Goal: Register for event/course

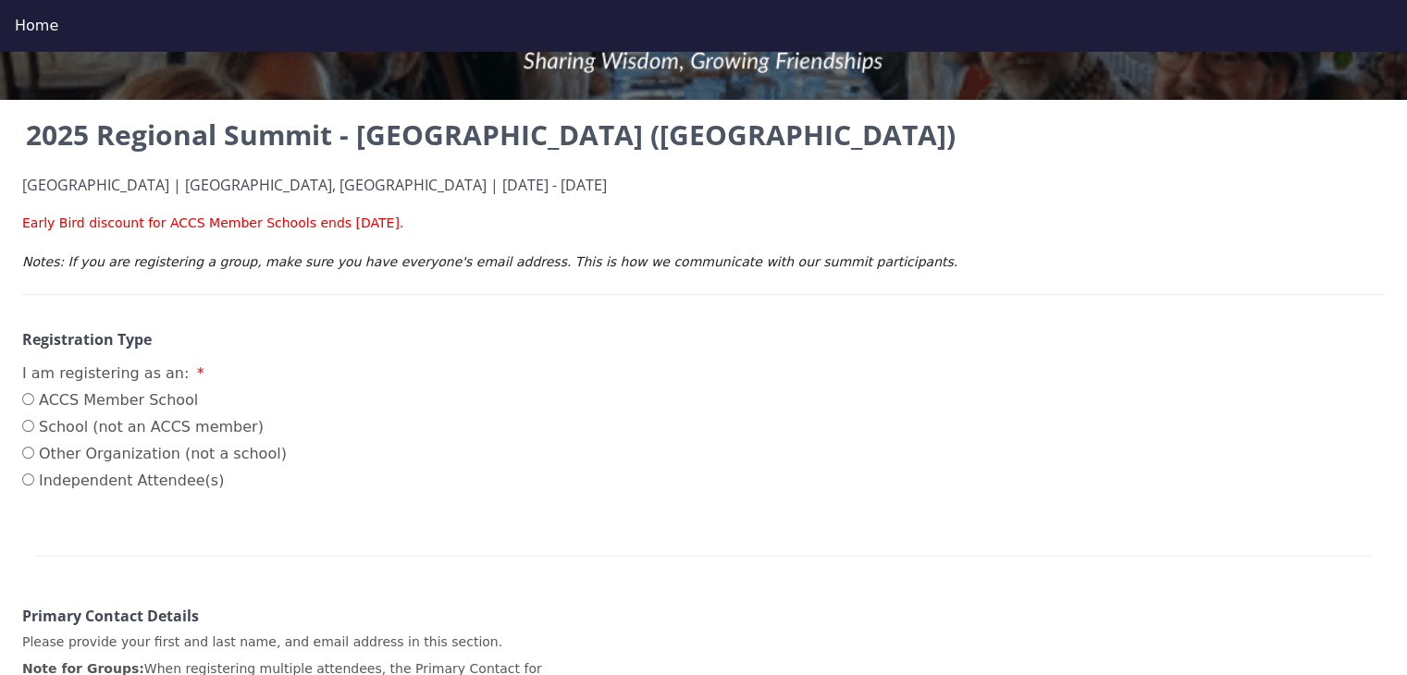
scroll to position [185, 0]
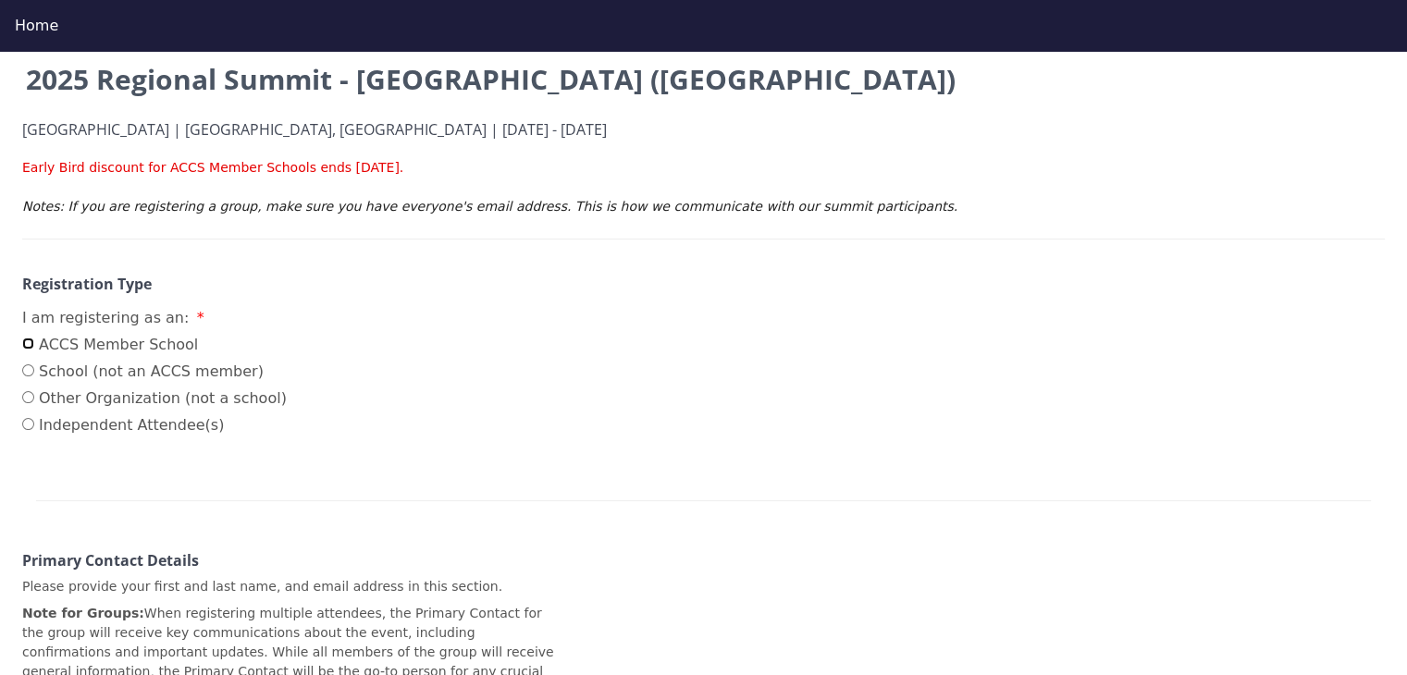
click at [28, 345] on input "ACCS Member School" at bounding box center [28, 344] width 12 height 12
radio input "true"
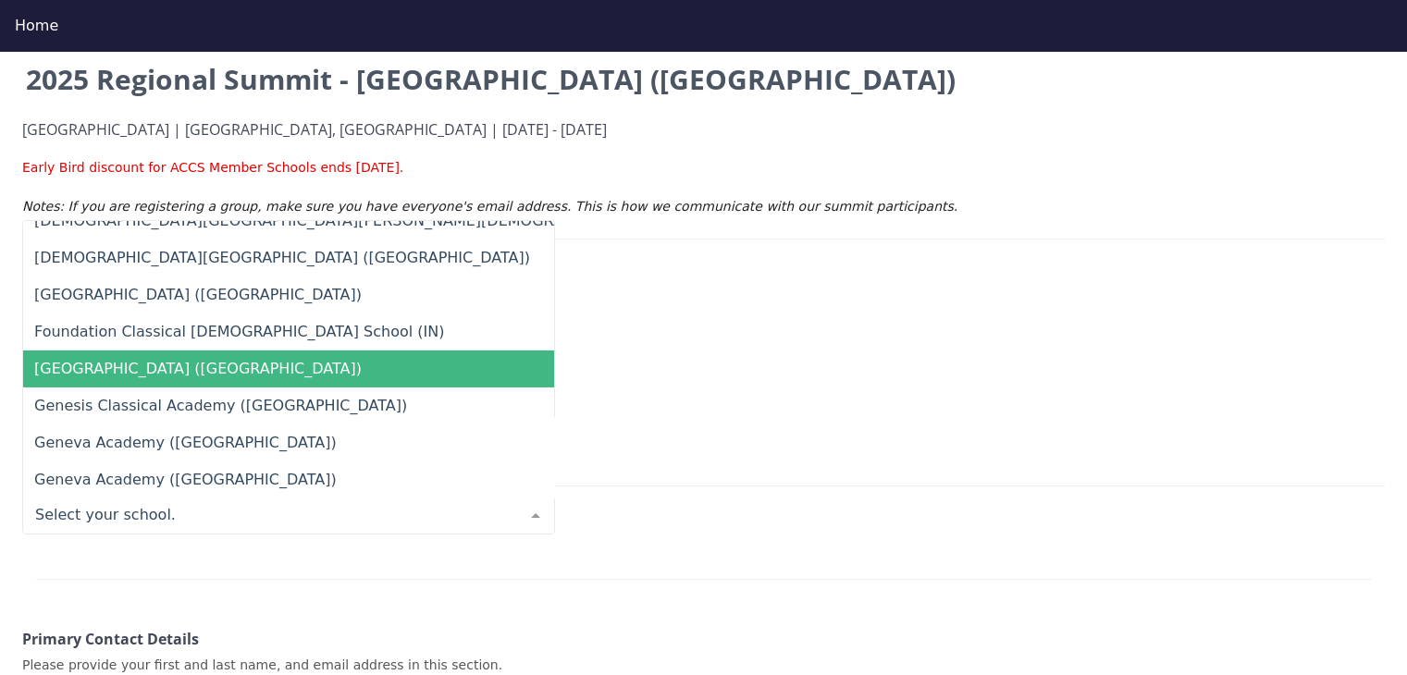
scroll to position [6847, 0]
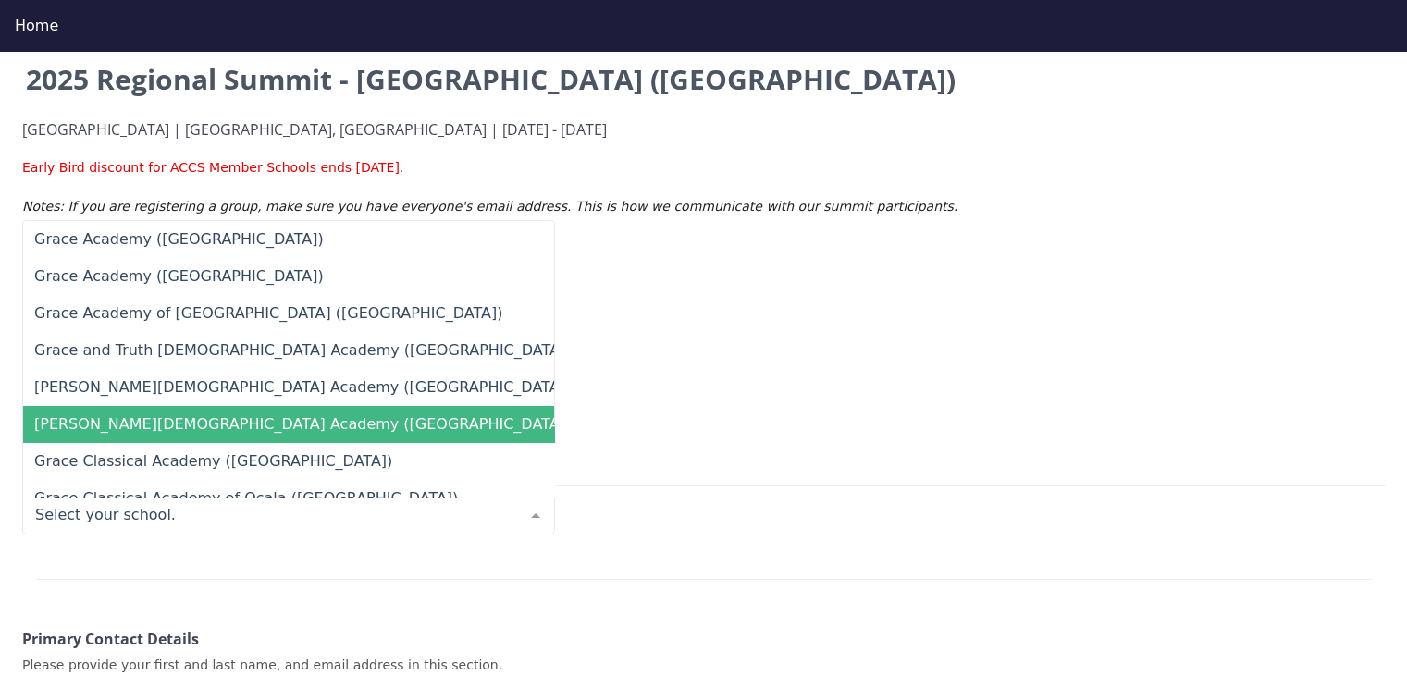
click at [142, 424] on span "[PERSON_NAME][DEMOGRAPHIC_DATA] Academy ([GEOGRAPHIC_DATA])" at bounding box center [302, 424] width 537 height 18
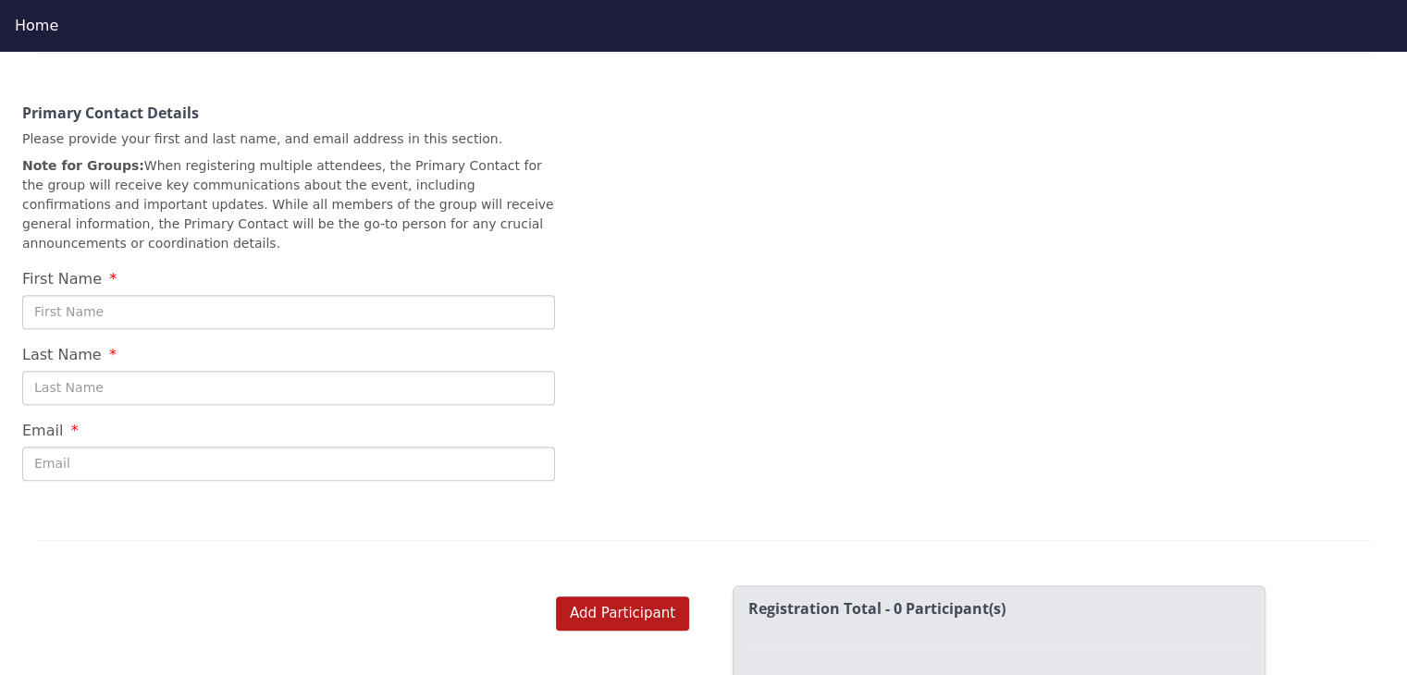
scroll to position [740, 0]
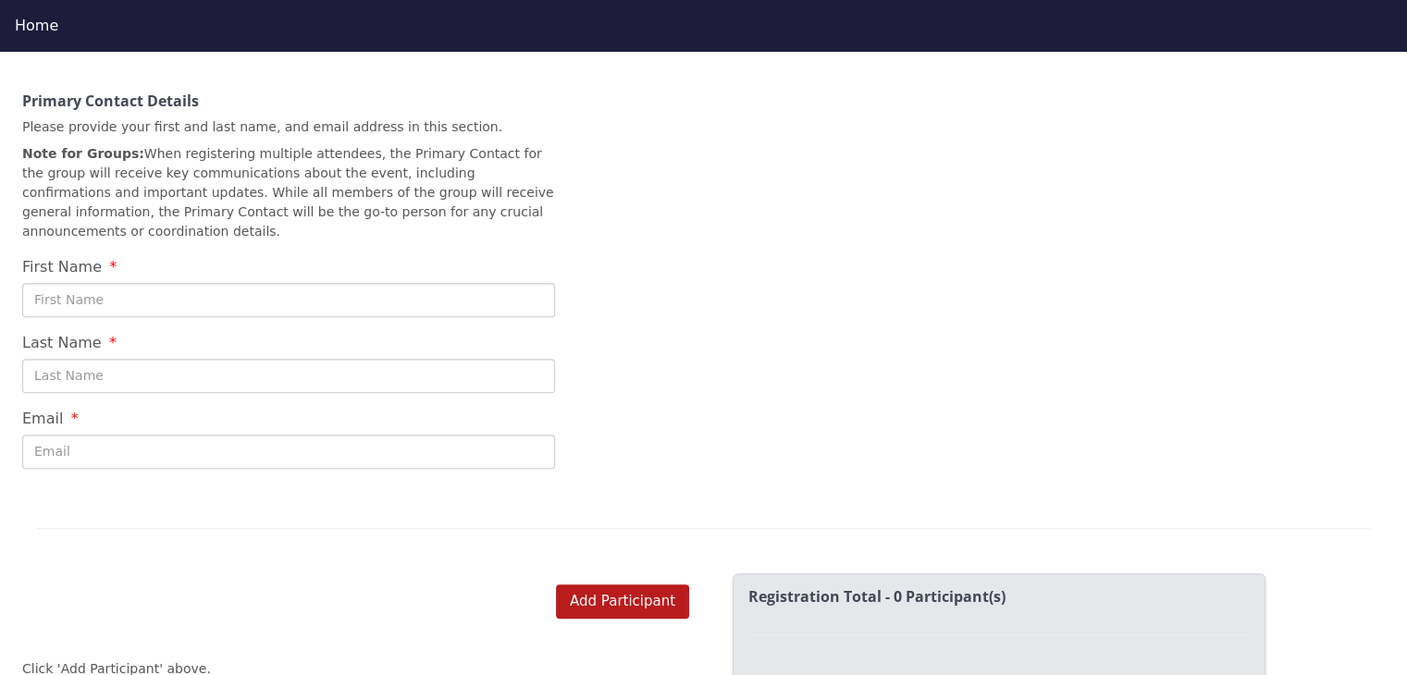
click at [148, 283] on input "First Name" at bounding box center [288, 300] width 533 height 34
type input "[PERSON_NAME]"
type input "[EMAIL_ADDRESS][DOMAIN_NAME]"
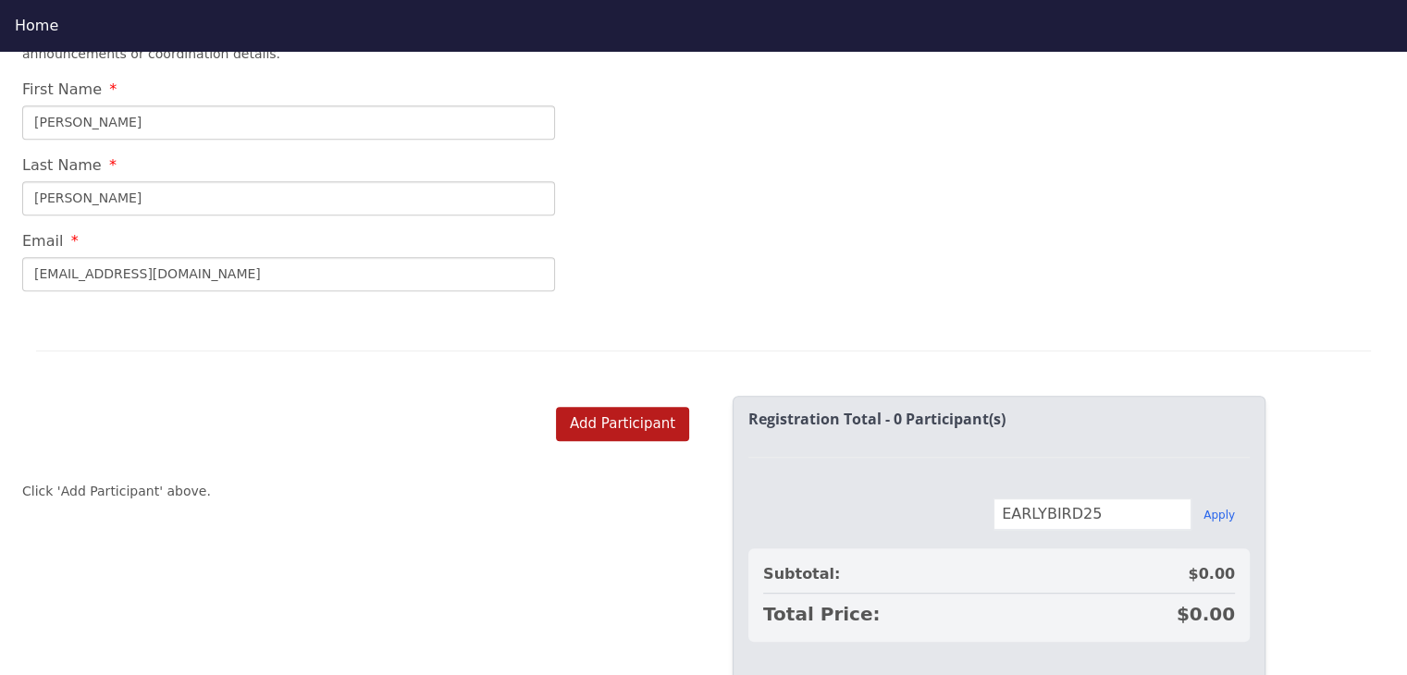
scroll to position [959, 0]
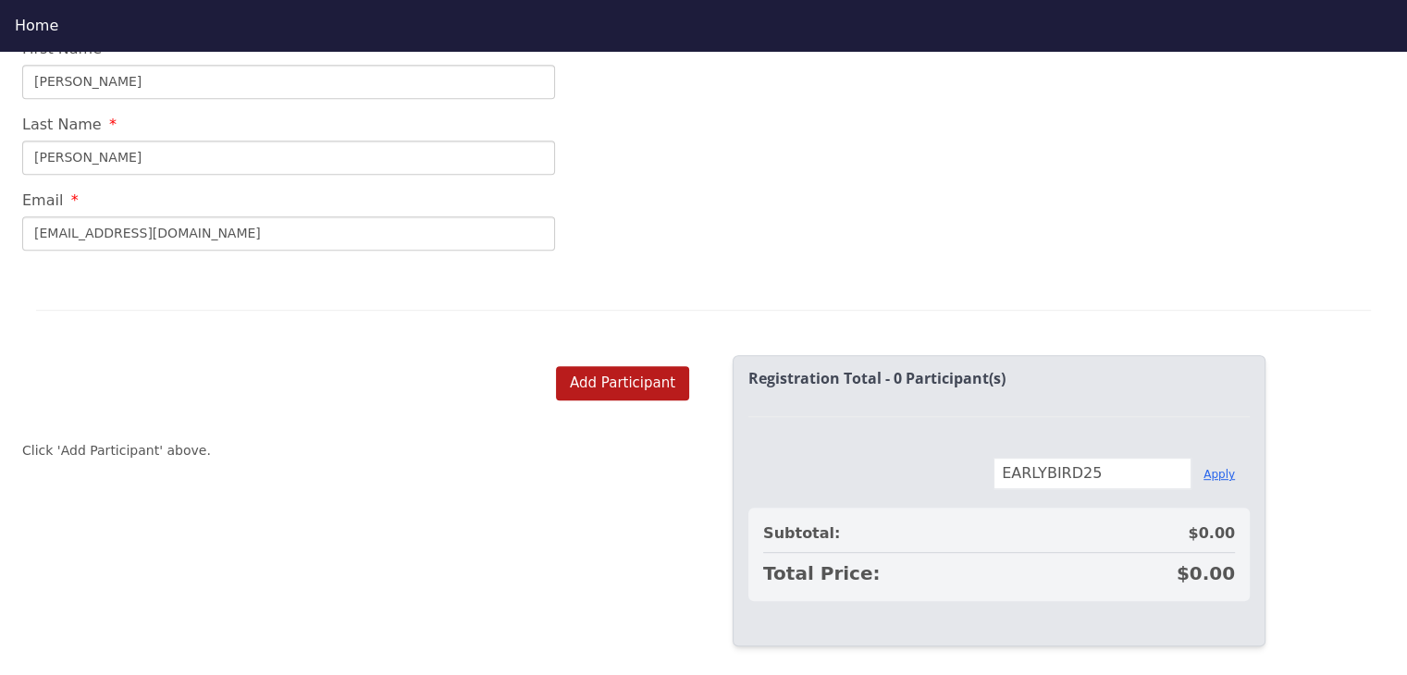
click at [1219, 467] on button "Apply" at bounding box center [1219, 474] width 31 height 15
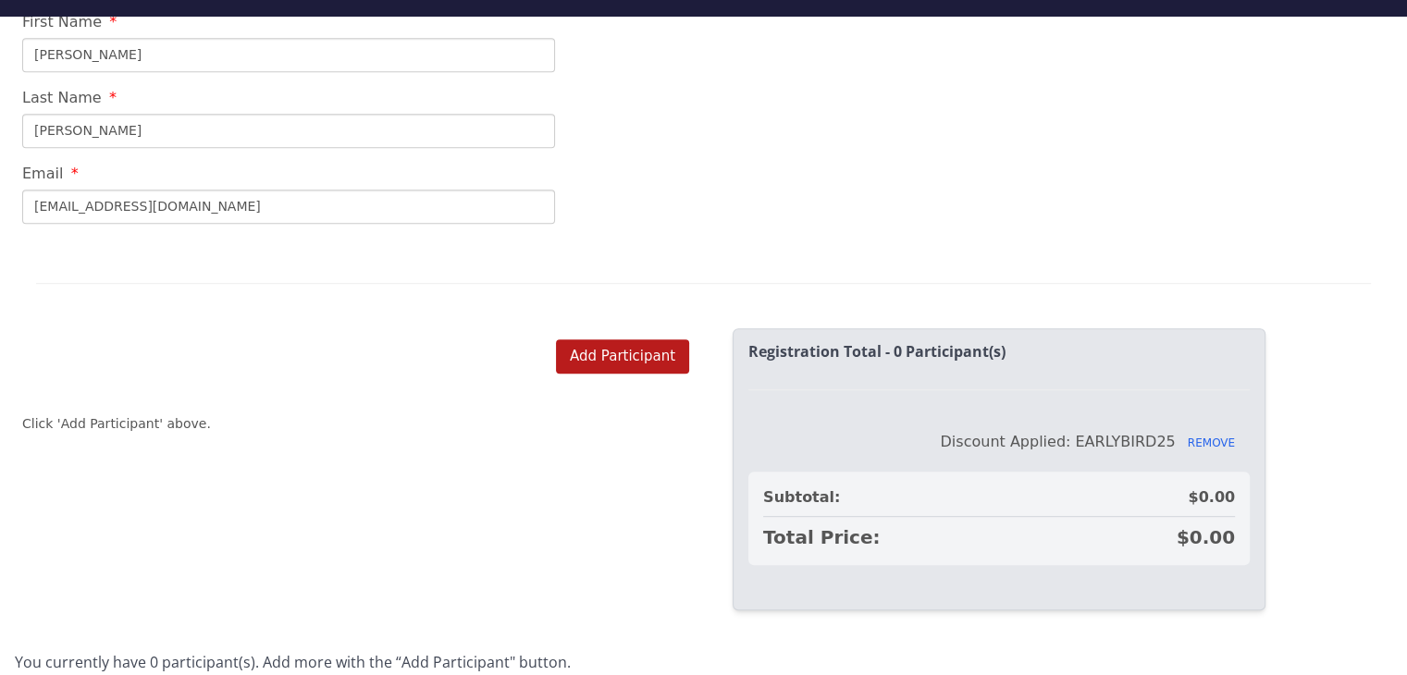
scroll to position [52, 0]
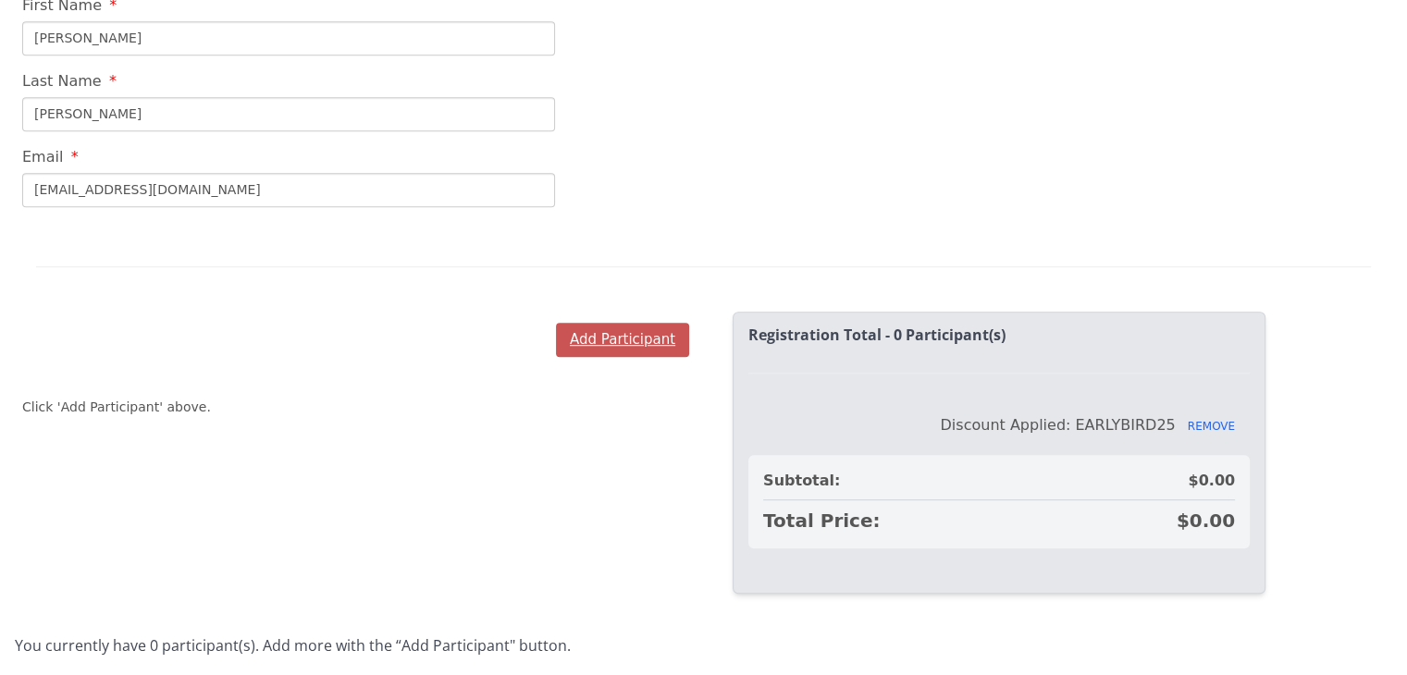
click at [629, 323] on button "Add Participant" at bounding box center [622, 340] width 133 height 34
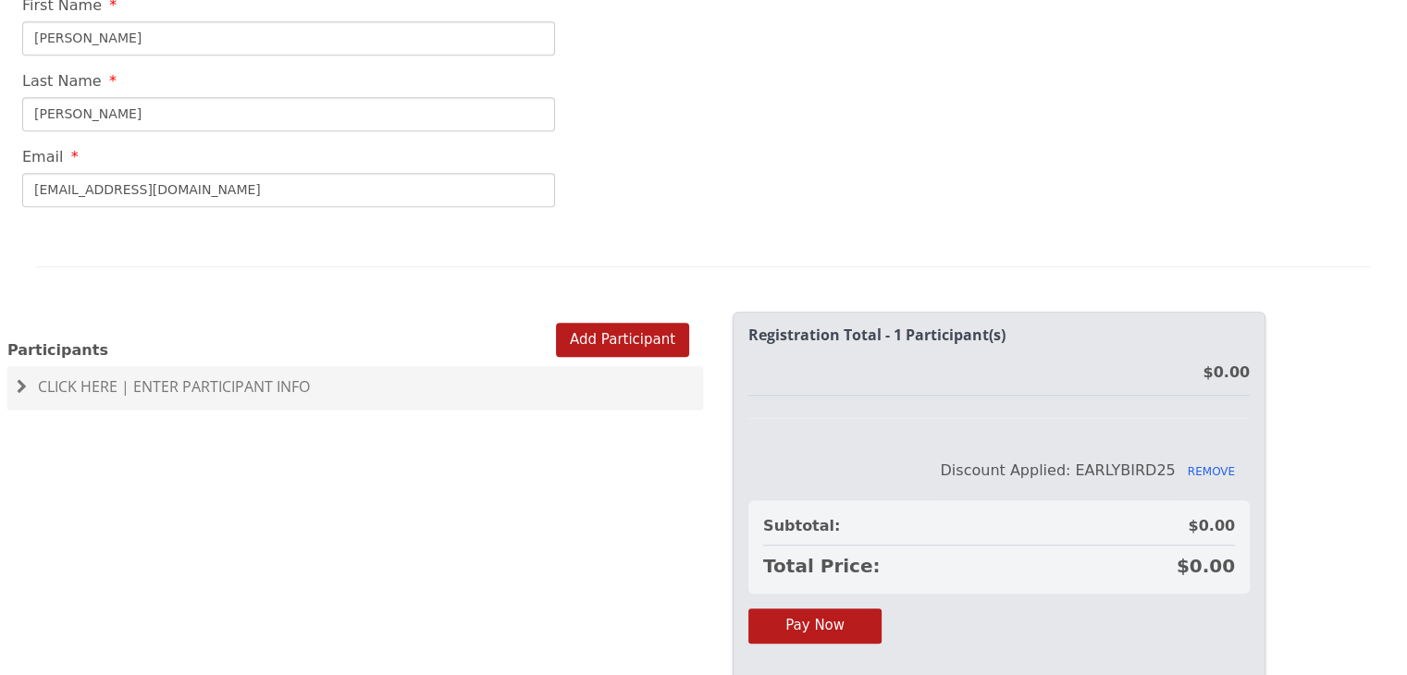
click at [232, 377] on span "Click Here | Enter Participant Info" at bounding box center [174, 387] width 272 height 20
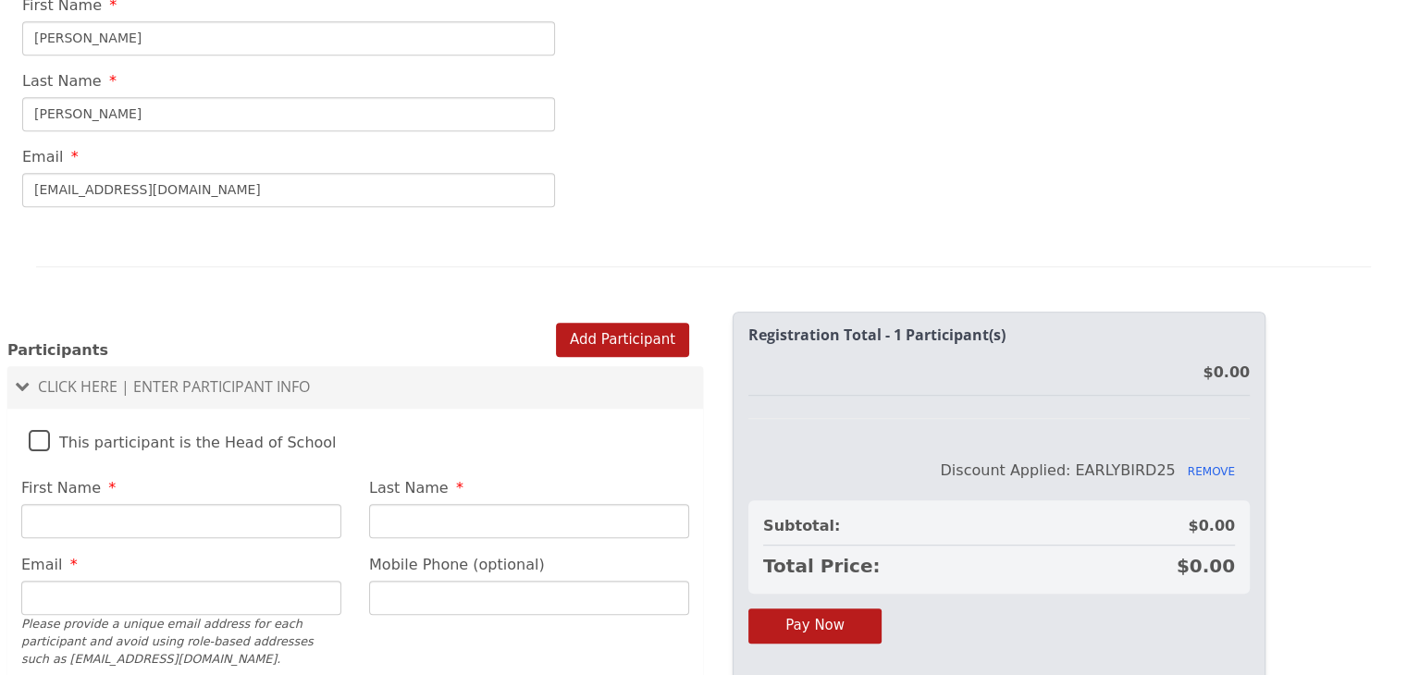
click at [33, 418] on label "This participant is the Head of School" at bounding box center [183, 438] width 308 height 40
click at [0, 0] on input "This participant is the Head of School" at bounding box center [0, 0] width 0 height 0
click at [146, 504] on input "First Name" at bounding box center [181, 521] width 320 height 34
type input "[PERSON_NAME]"
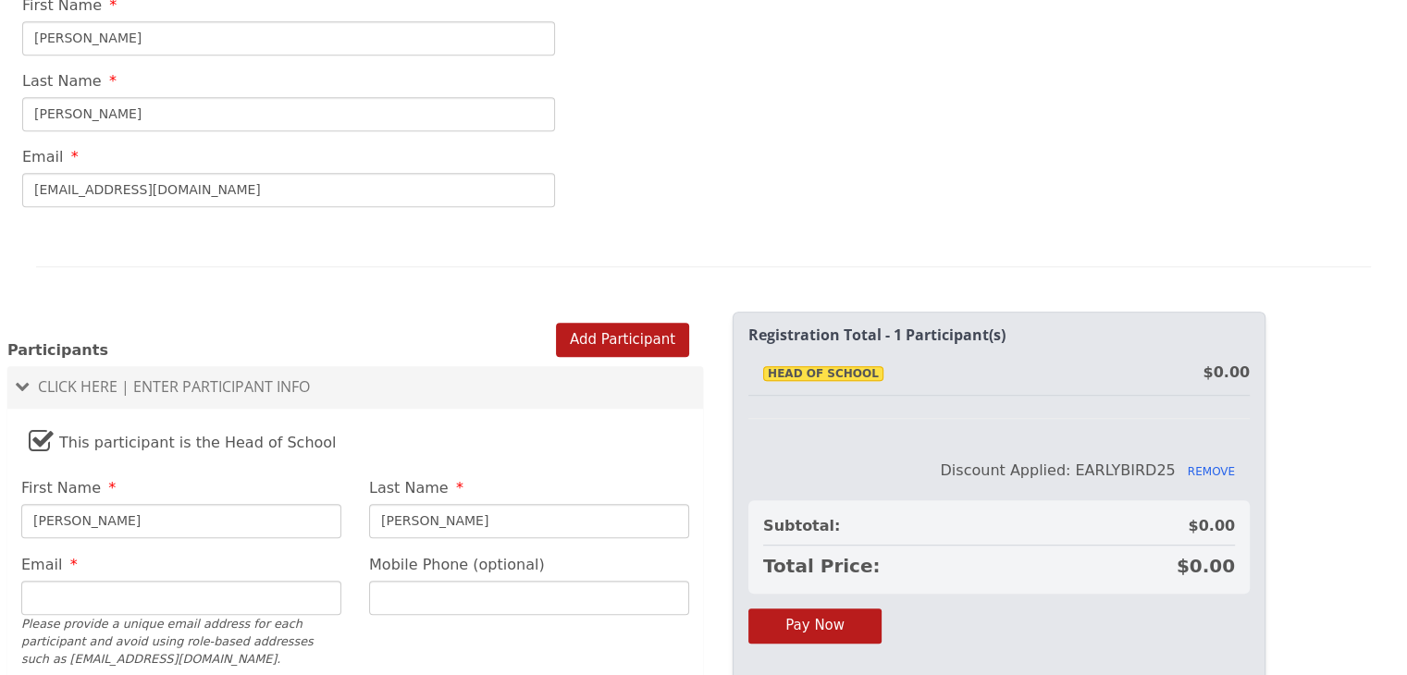
type input "[EMAIL_ADDRESS][DOMAIN_NAME]"
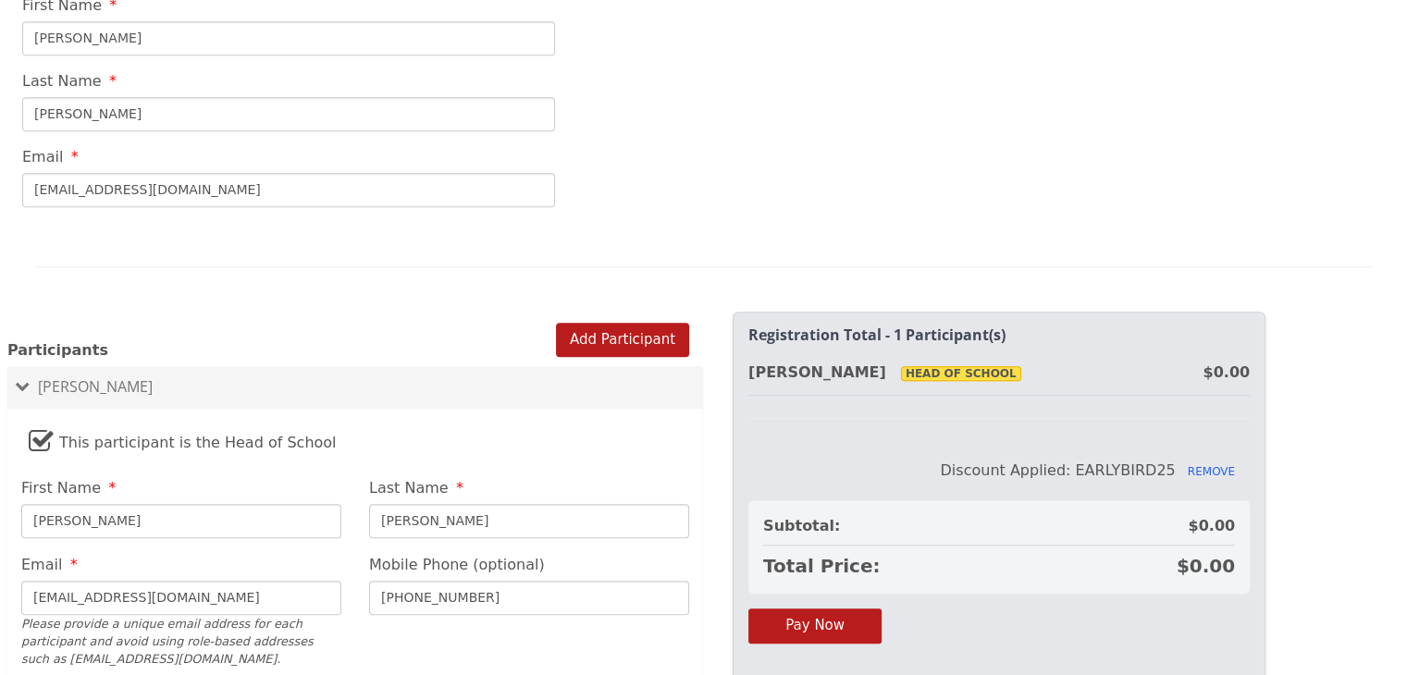
drag, startPoint x: 508, startPoint y: 558, endPoint x: 341, endPoint y: 560, distance: 166.6
click at [341, 560] on fieldset "This participant is the Head of School First Name [PERSON_NAME] Last Name [PERS…" at bounding box center [355, 668] width 696 height 500
type input "[PHONE_NUMBER]"
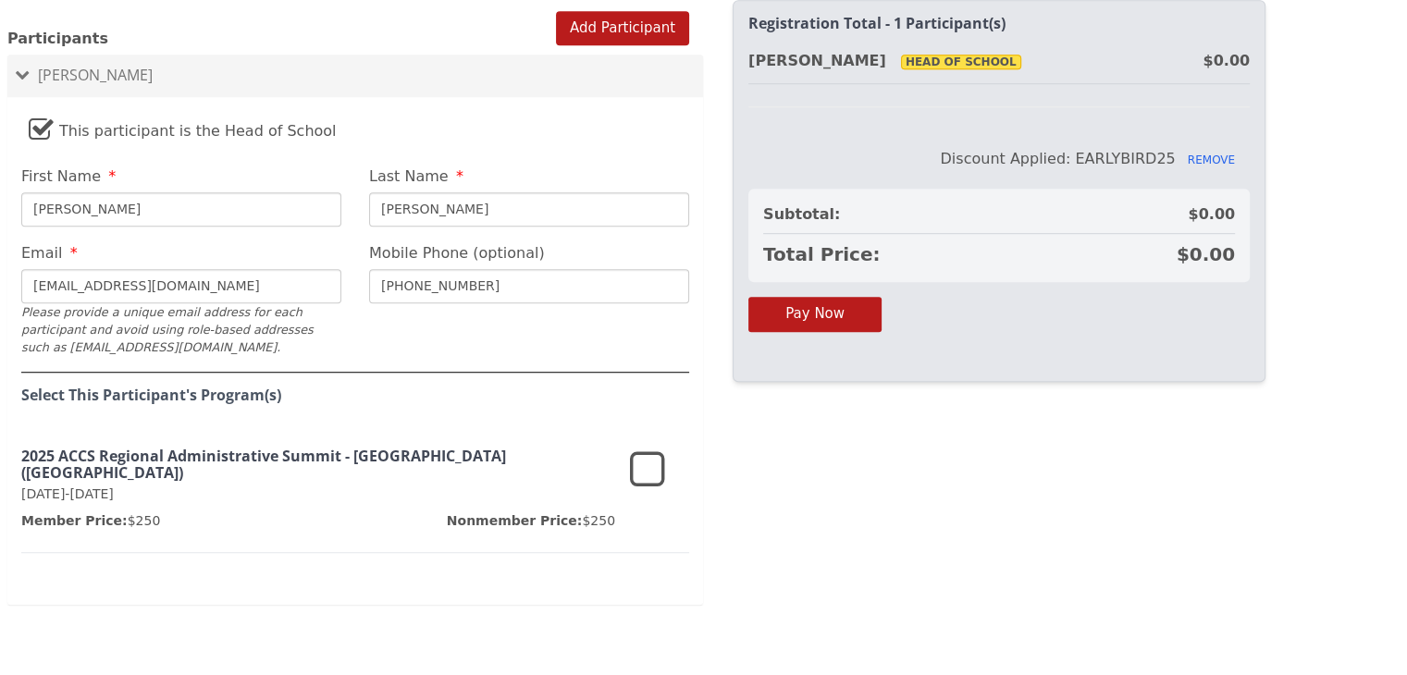
scroll to position [1292, 0]
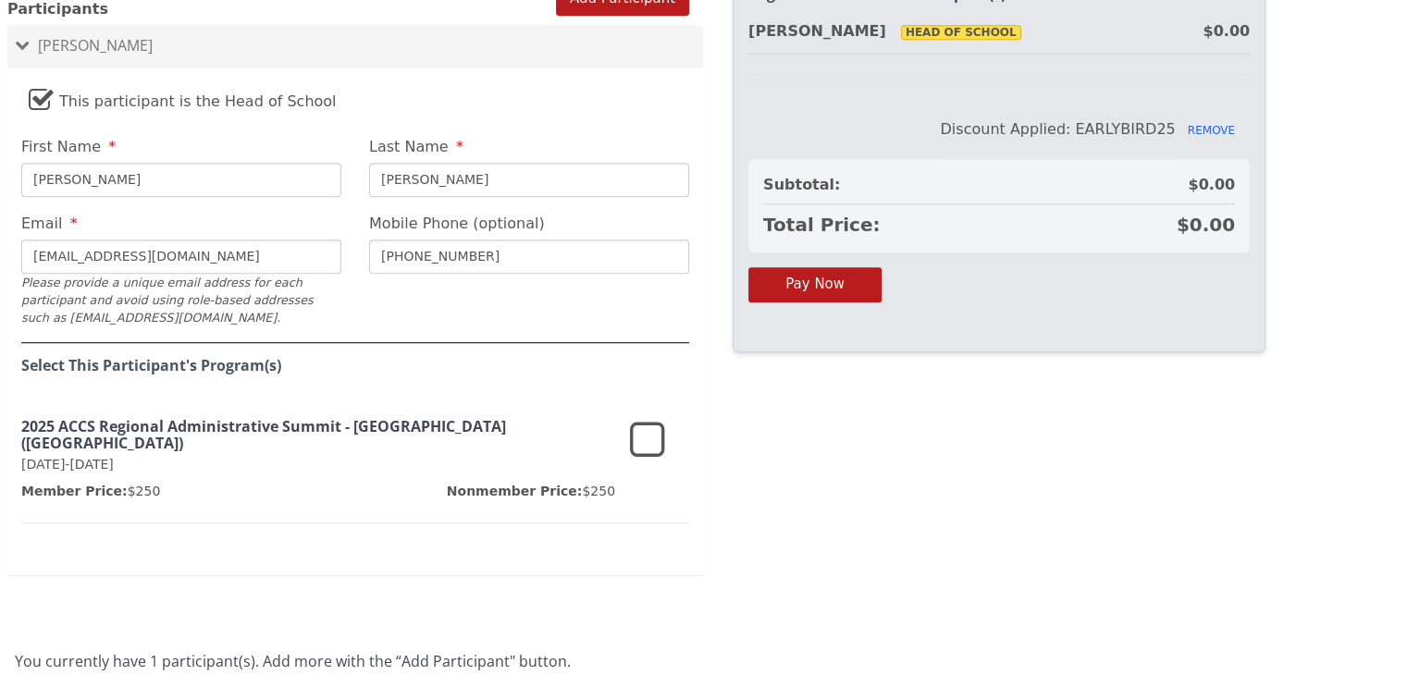
click at [649, 419] on icon at bounding box center [647, 441] width 35 height 44
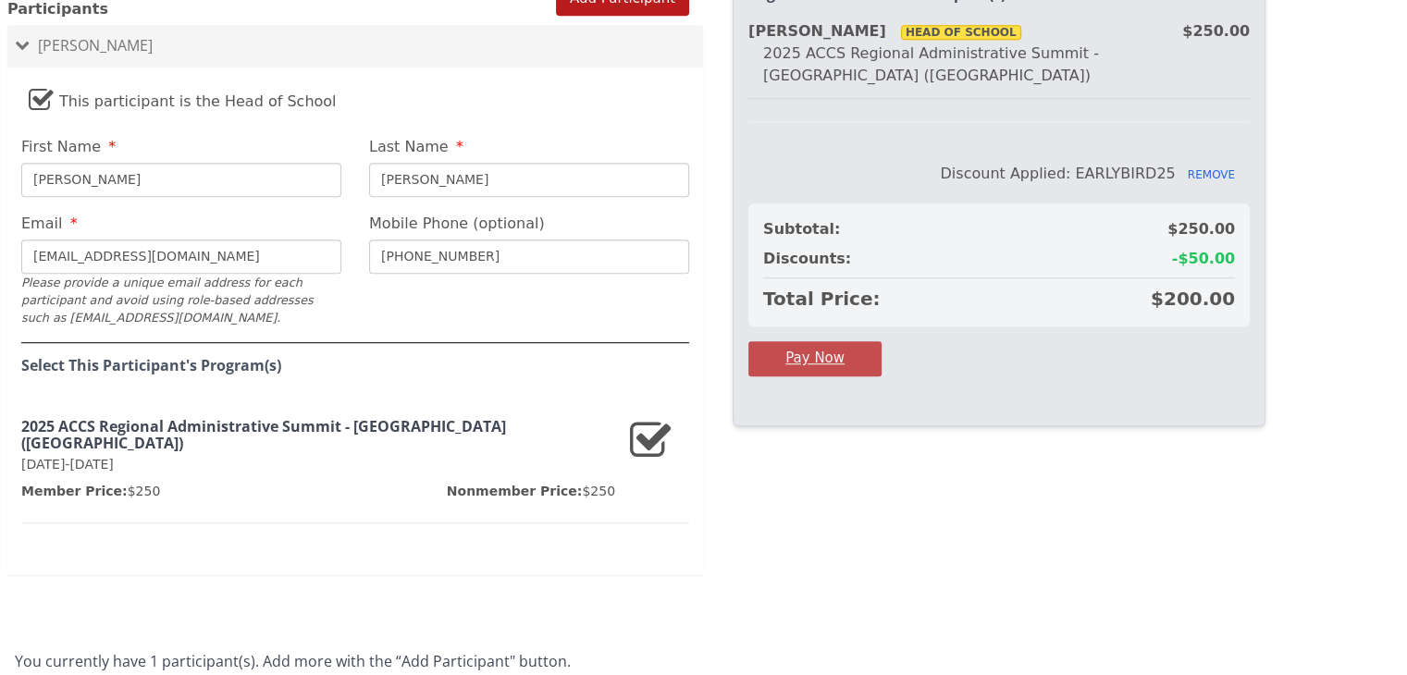
click at [803, 341] on button "Pay Now" at bounding box center [815, 358] width 133 height 34
